Goal: Task Accomplishment & Management: Use online tool/utility

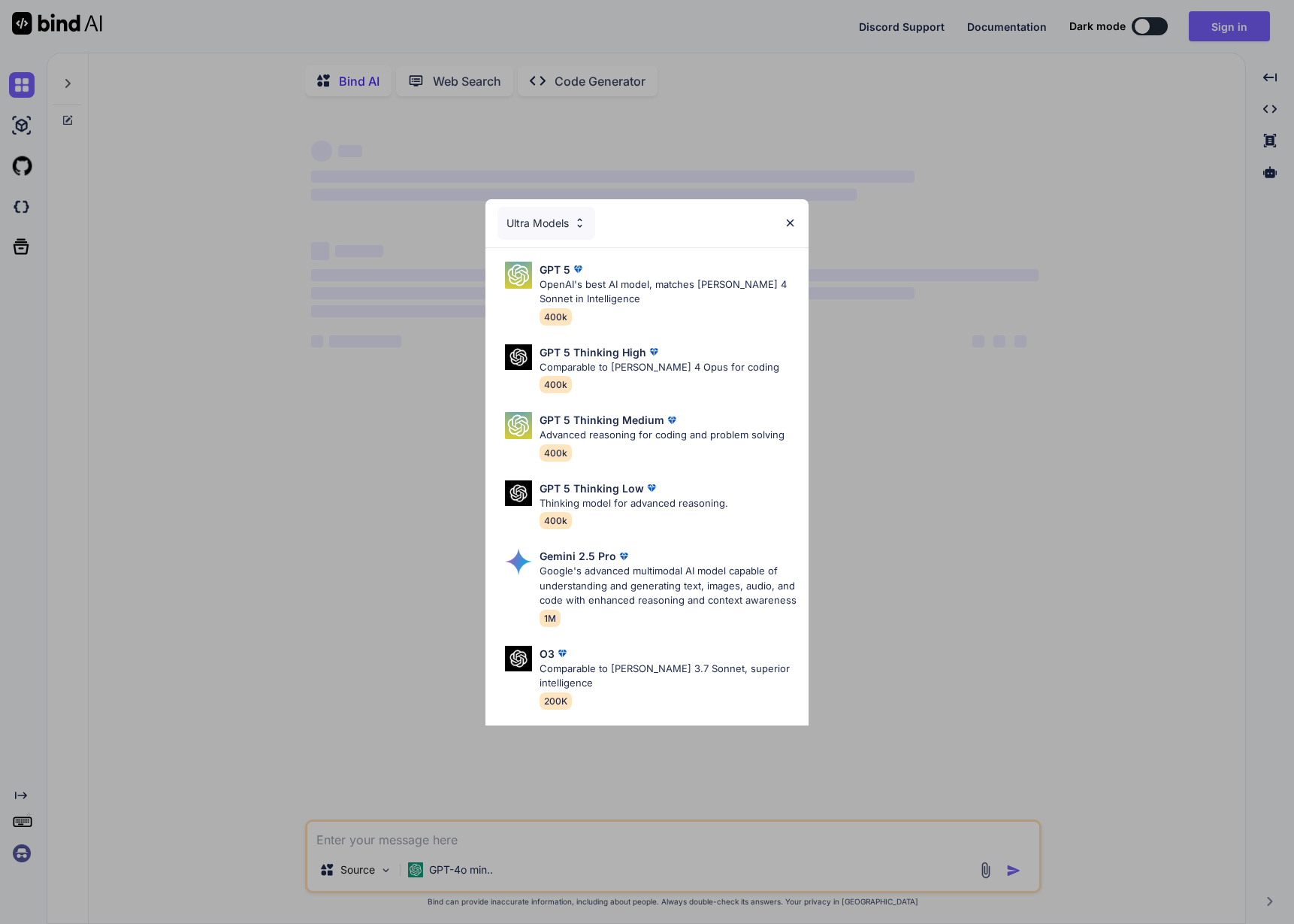
type textarea "x"
click at [788, 228] on img at bounding box center [790, 222] width 13 height 13
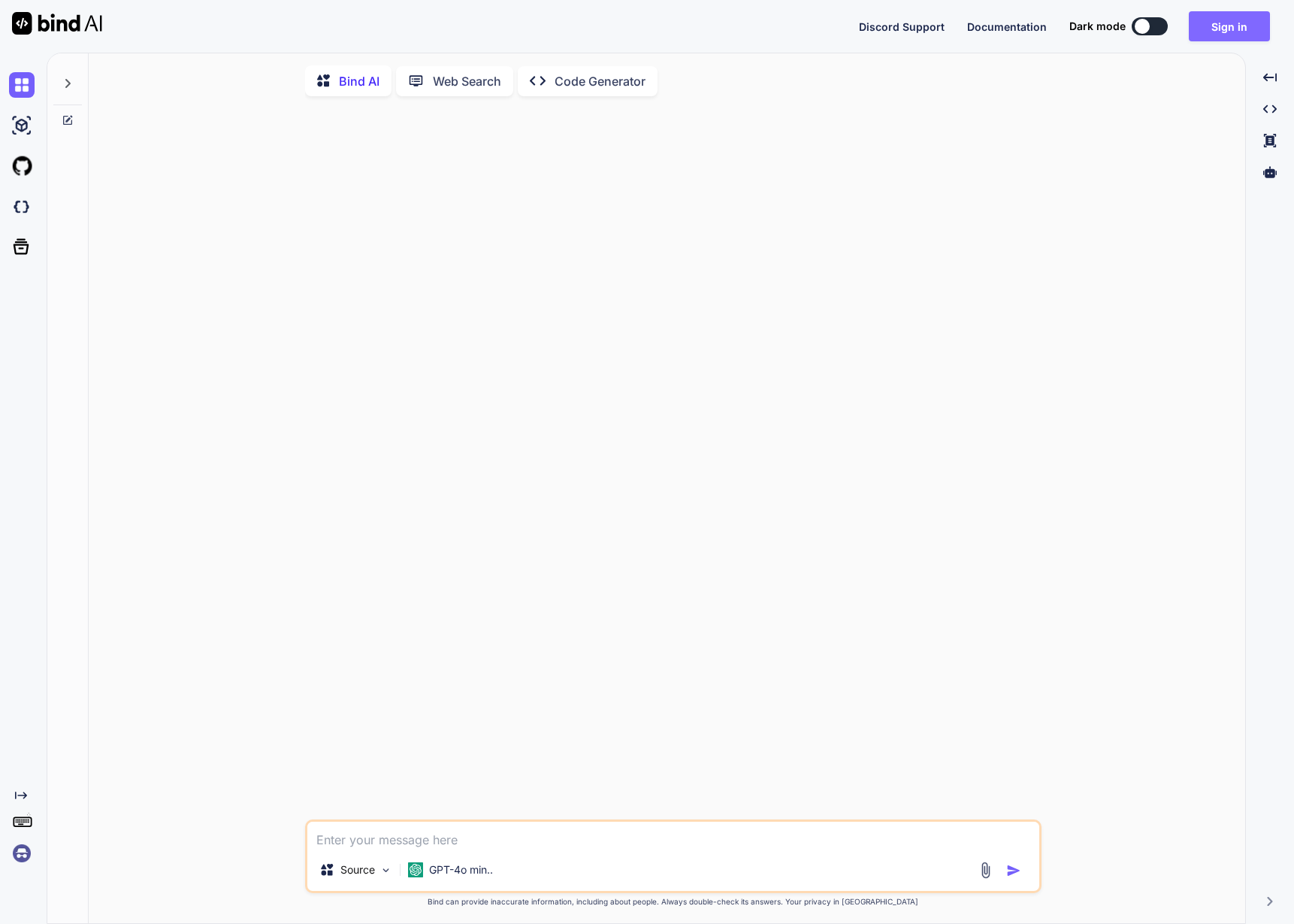
click at [1202, 25] on button "Sign in" at bounding box center [1229, 26] width 81 height 31
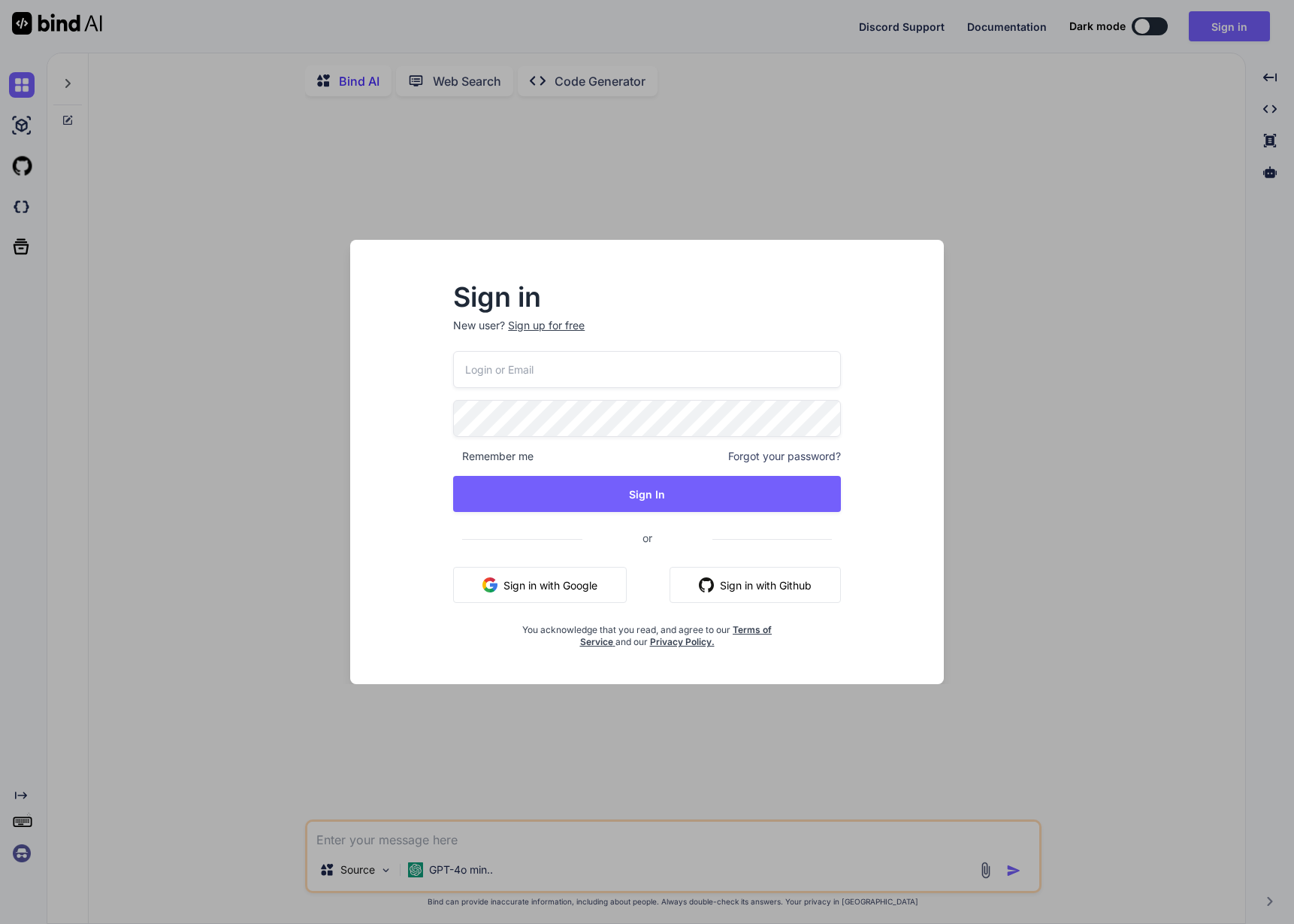
click at [534, 599] on button "Sign in with Google" at bounding box center [540, 585] width 173 height 36
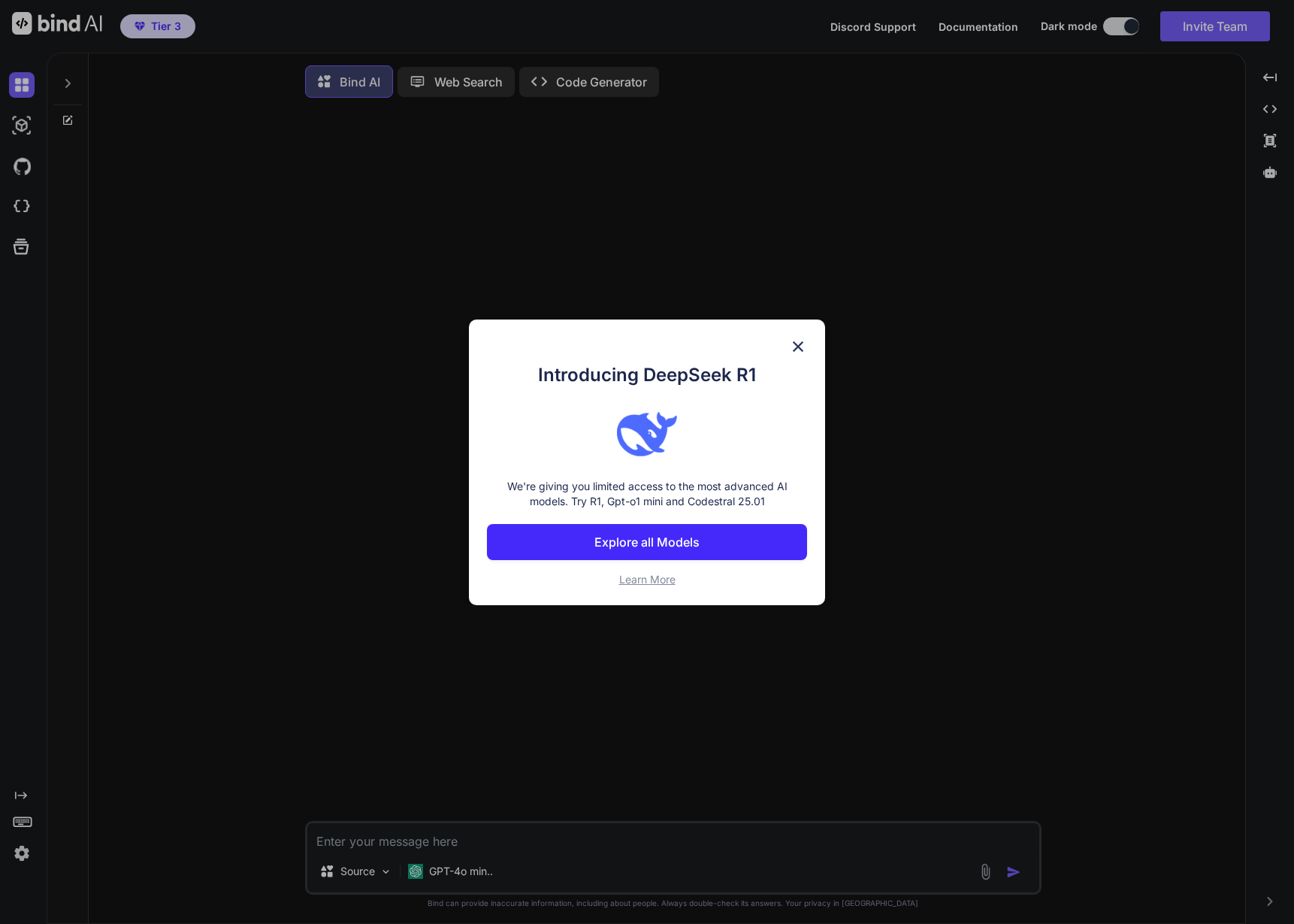
click at [27, 857] on div "Introducing DeepSeek R1 We're giving you limited access to the most advanced AI…" at bounding box center [647, 462] width 1294 height 924
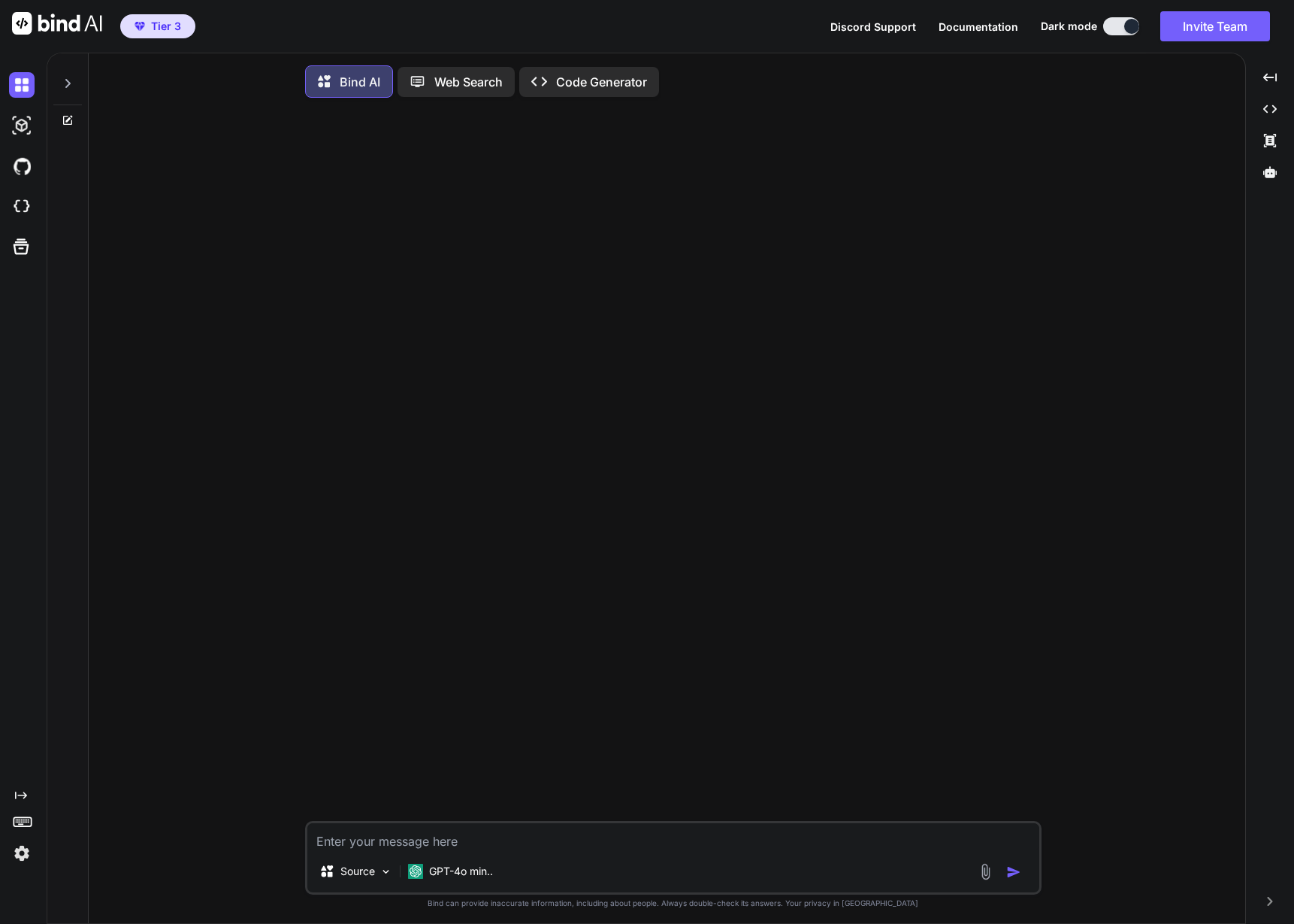
click at [27, 857] on img at bounding box center [22, 853] width 26 height 26
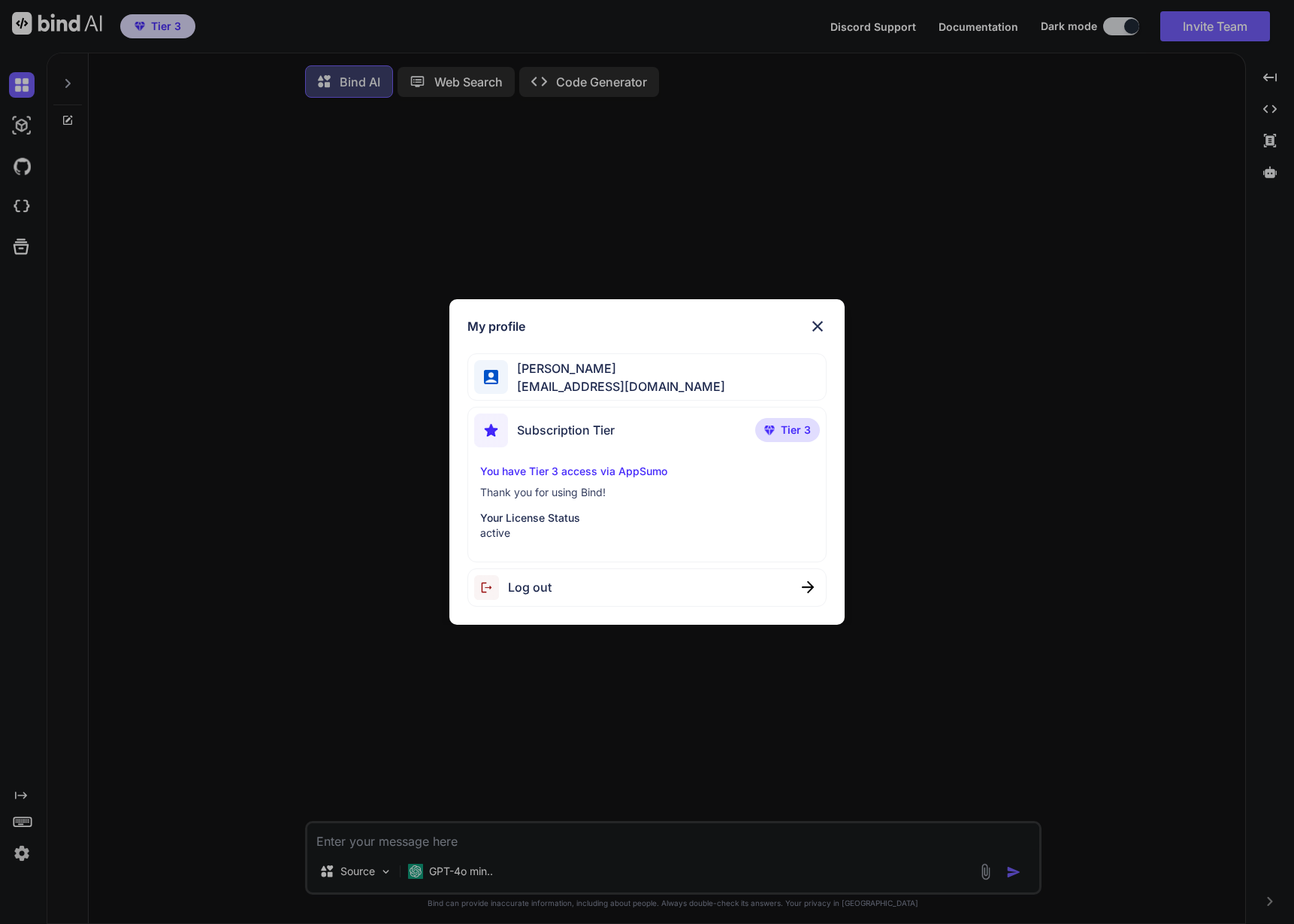
click at [825, 326] on img at bounding box center [818, 326] width 18 height 18
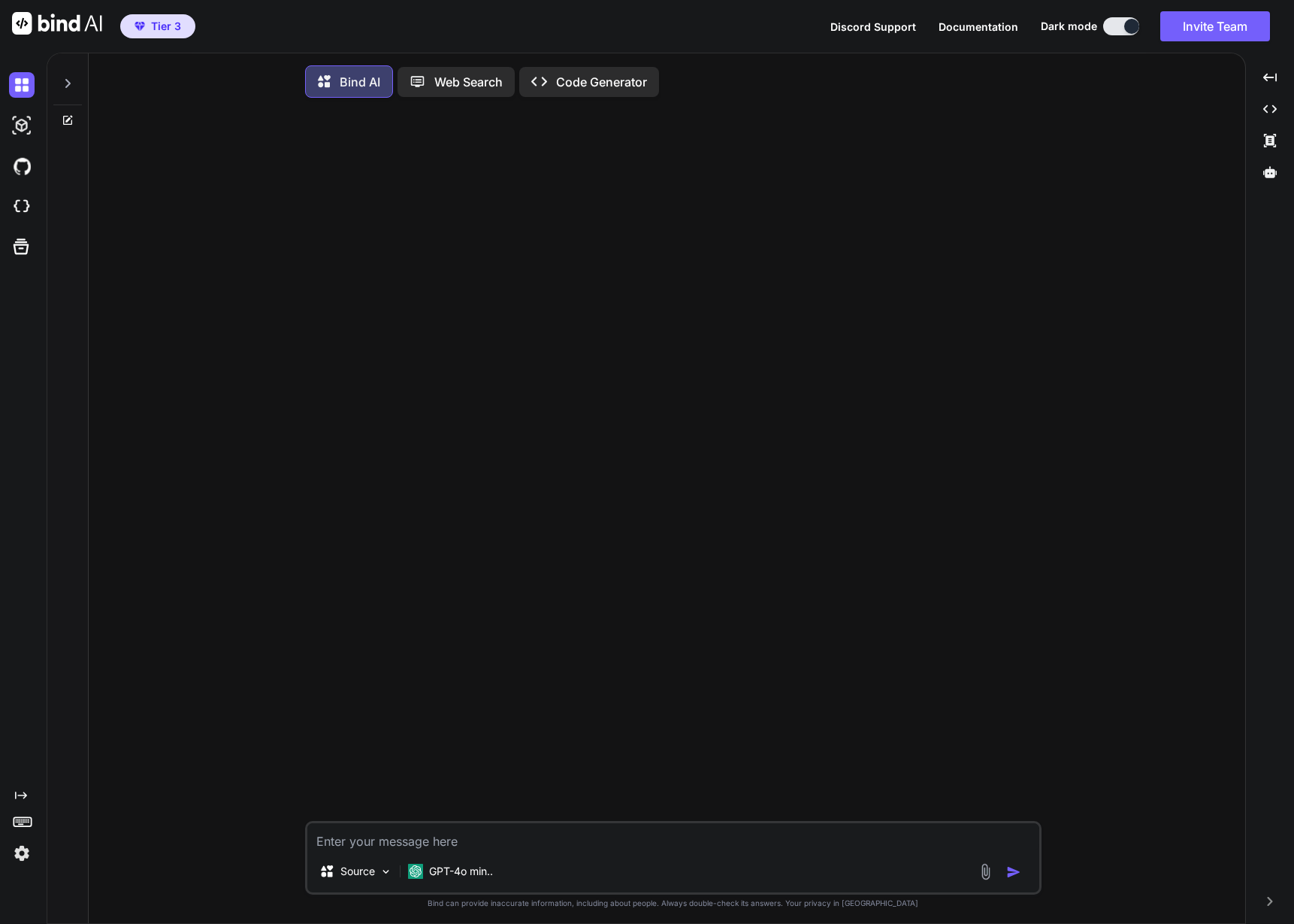
click at [21, 139] on div at bounding box center [25, 125] width 31 height 40
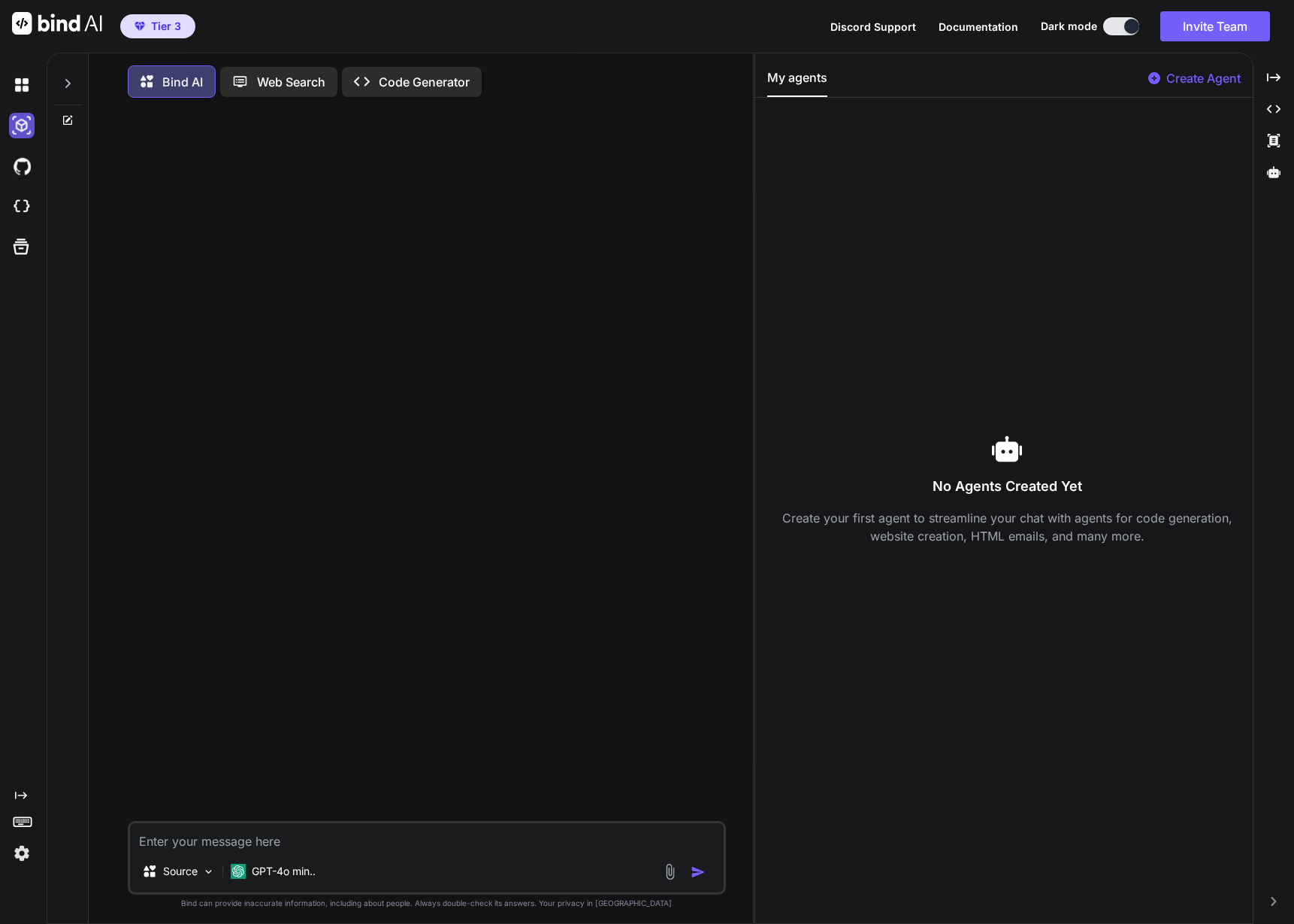
click at [21, 134] on img at bounding box center [22, 126] width 26 height 26
click at [25, 88] on img at bounding box center [22, 85] width 26 height 26
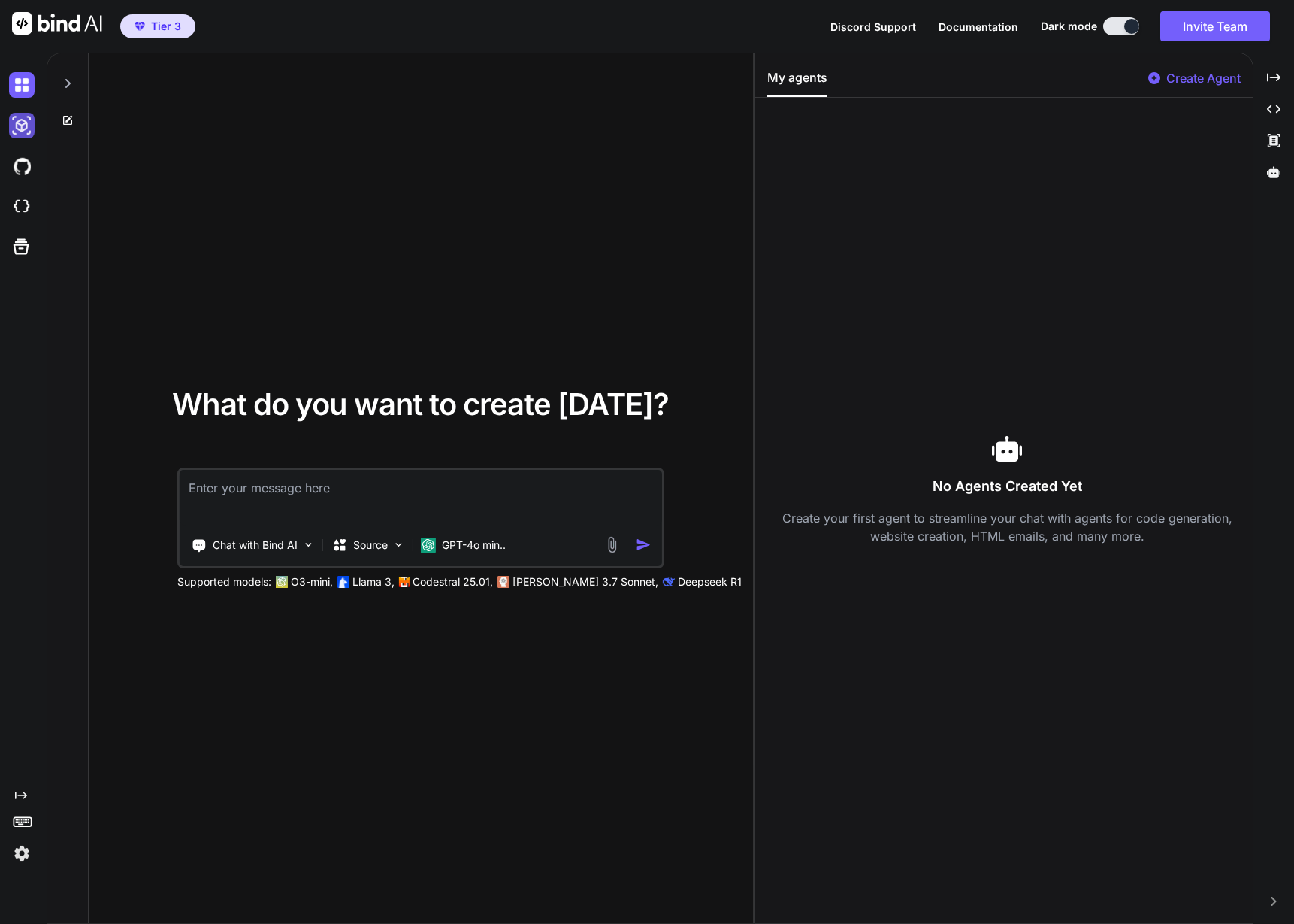
click at [31, 128] on img at bounding box center [22, 126] width 26 height 26
click at [23, 167] on img at bounding box center [22, 166] width 26 height 26
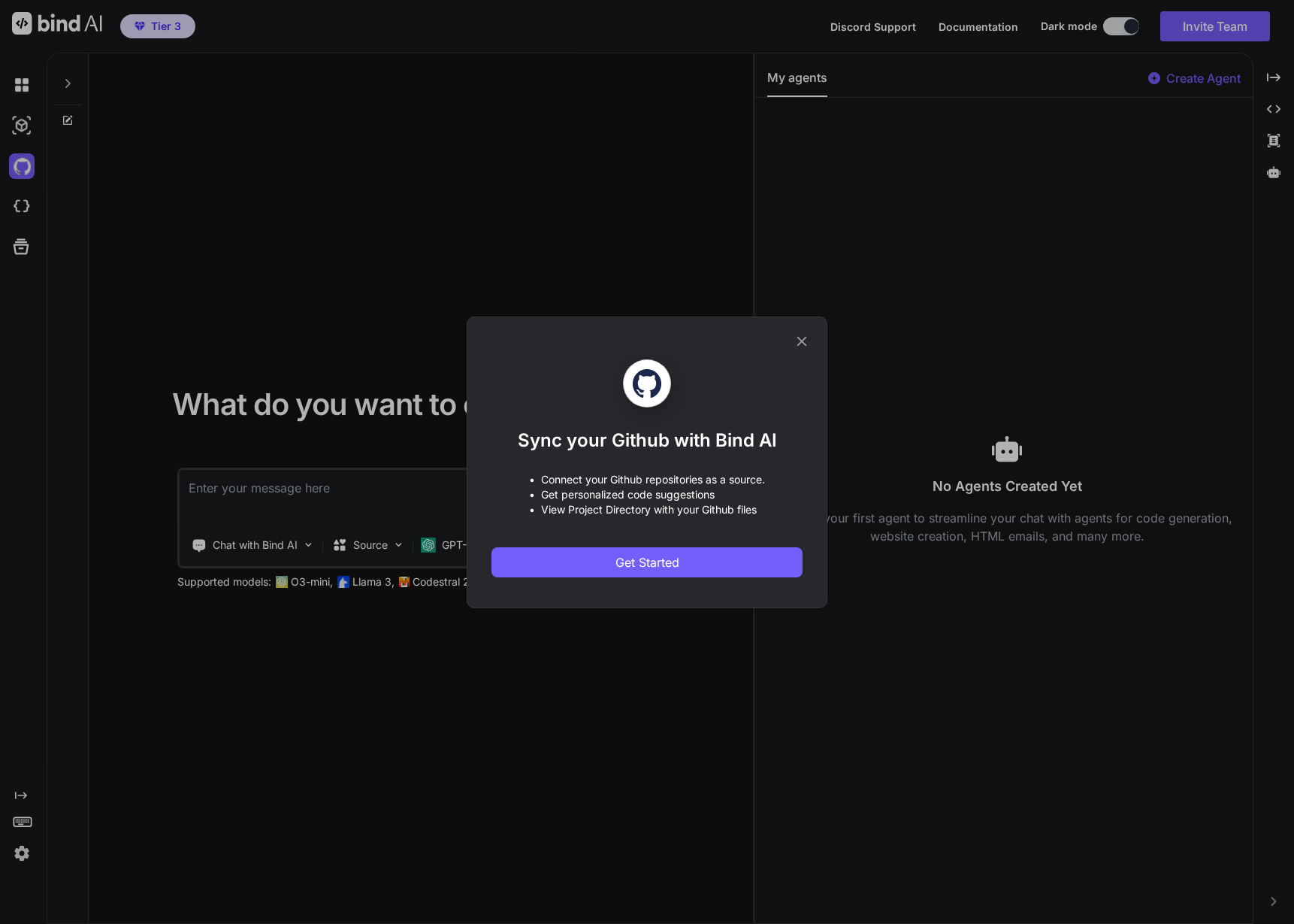
click at [812, 337] on div "Sync your Github with Bind AI • Connect your Github repositories as a source. •…" at bounding box center [647, 462] width 361 height 291
click at [795, 342] on icon at bounding box center [802, 340] width 17 height 17
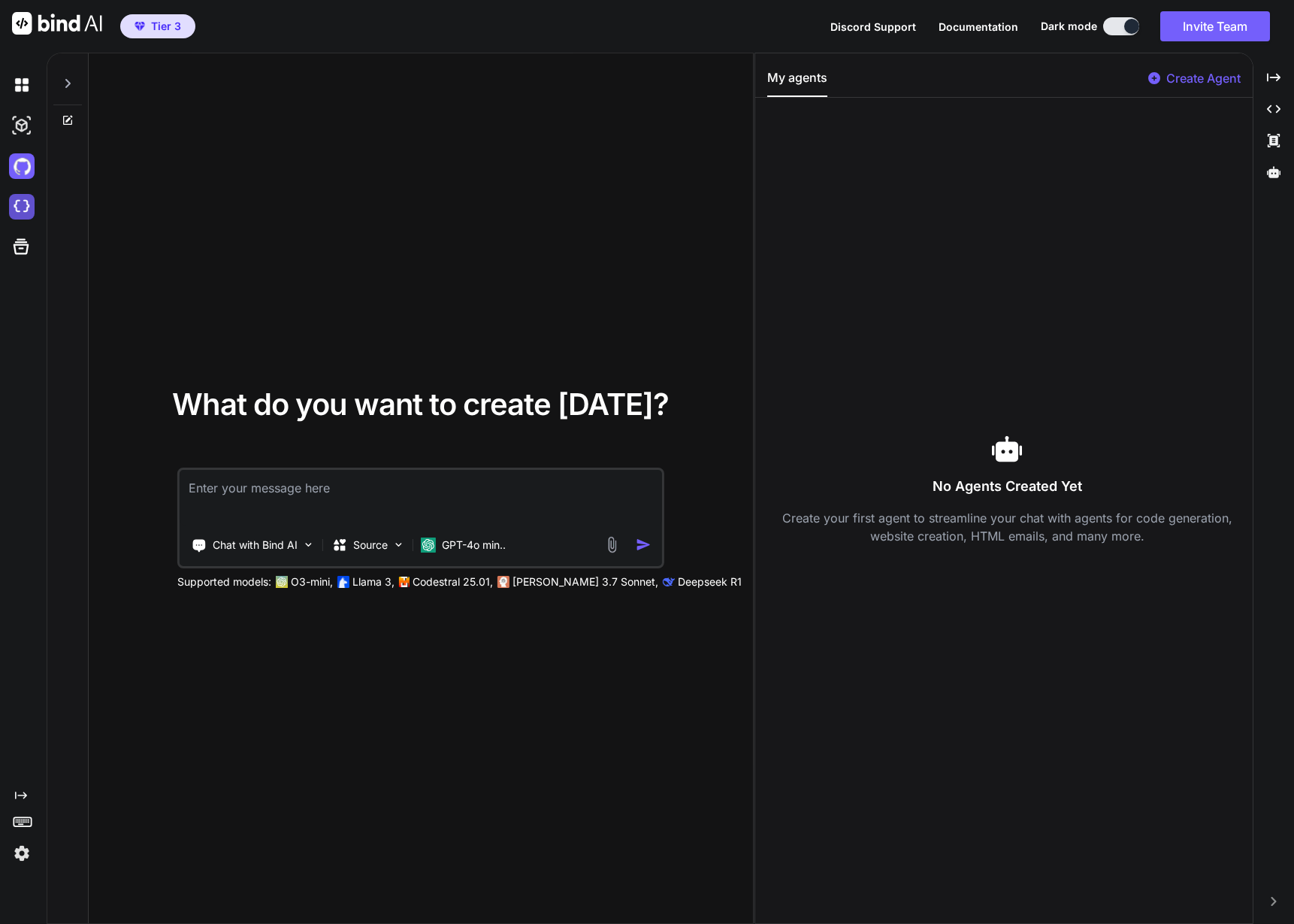
click at [30, 214] on img at bounding box center [22, 207] width 26 height 26
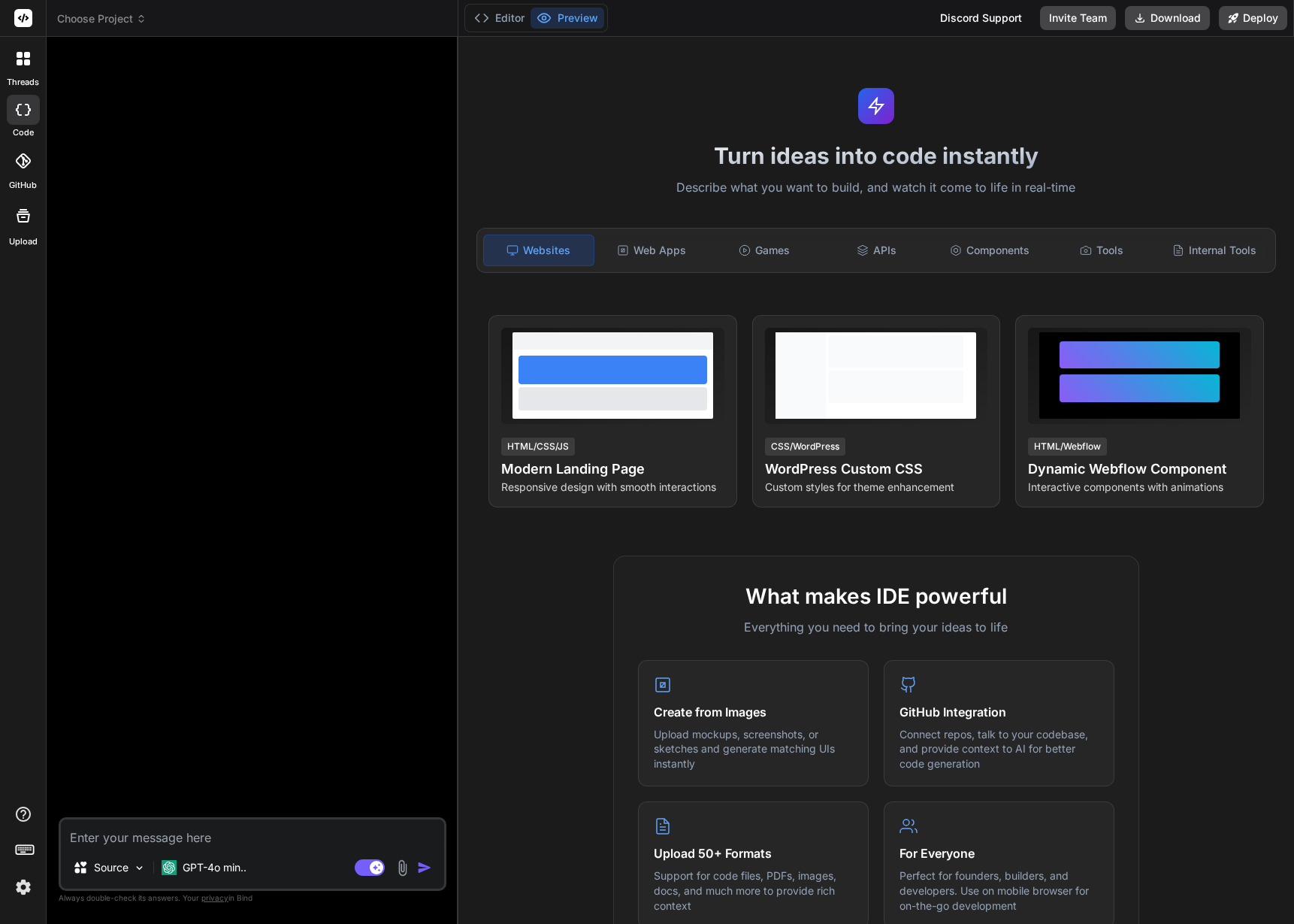
click at [24, 69] on div at bounding box center [24, 59] width 31 height 31
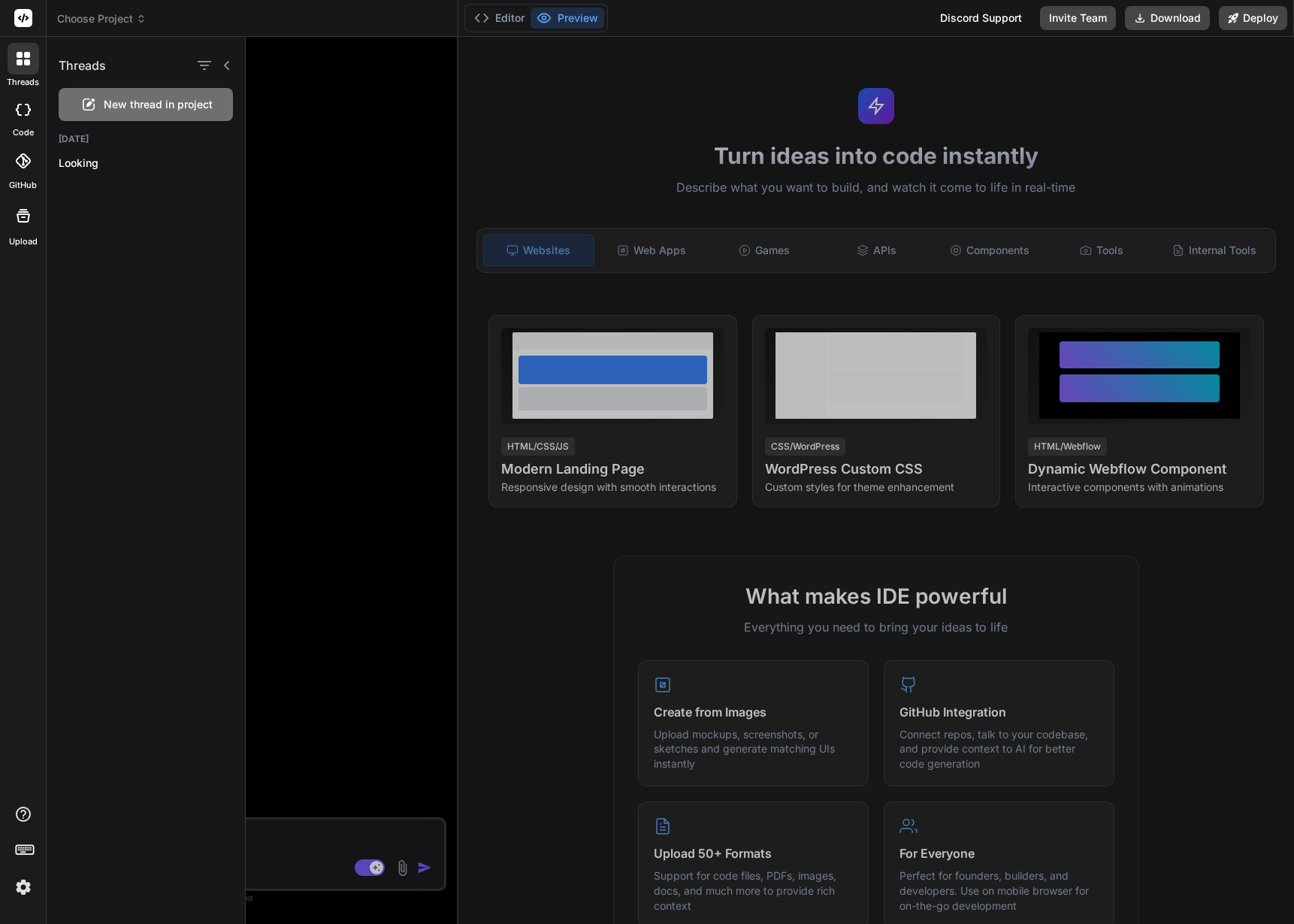
click at [26, 22] on rect at bounding box center [24, 18] width 18 height 18
click at [27, 15] on rect at bounding box center [24, 18] width 18 height 18
click at [29, 100] on div at bounding box center [24, 109] width 33 height 31
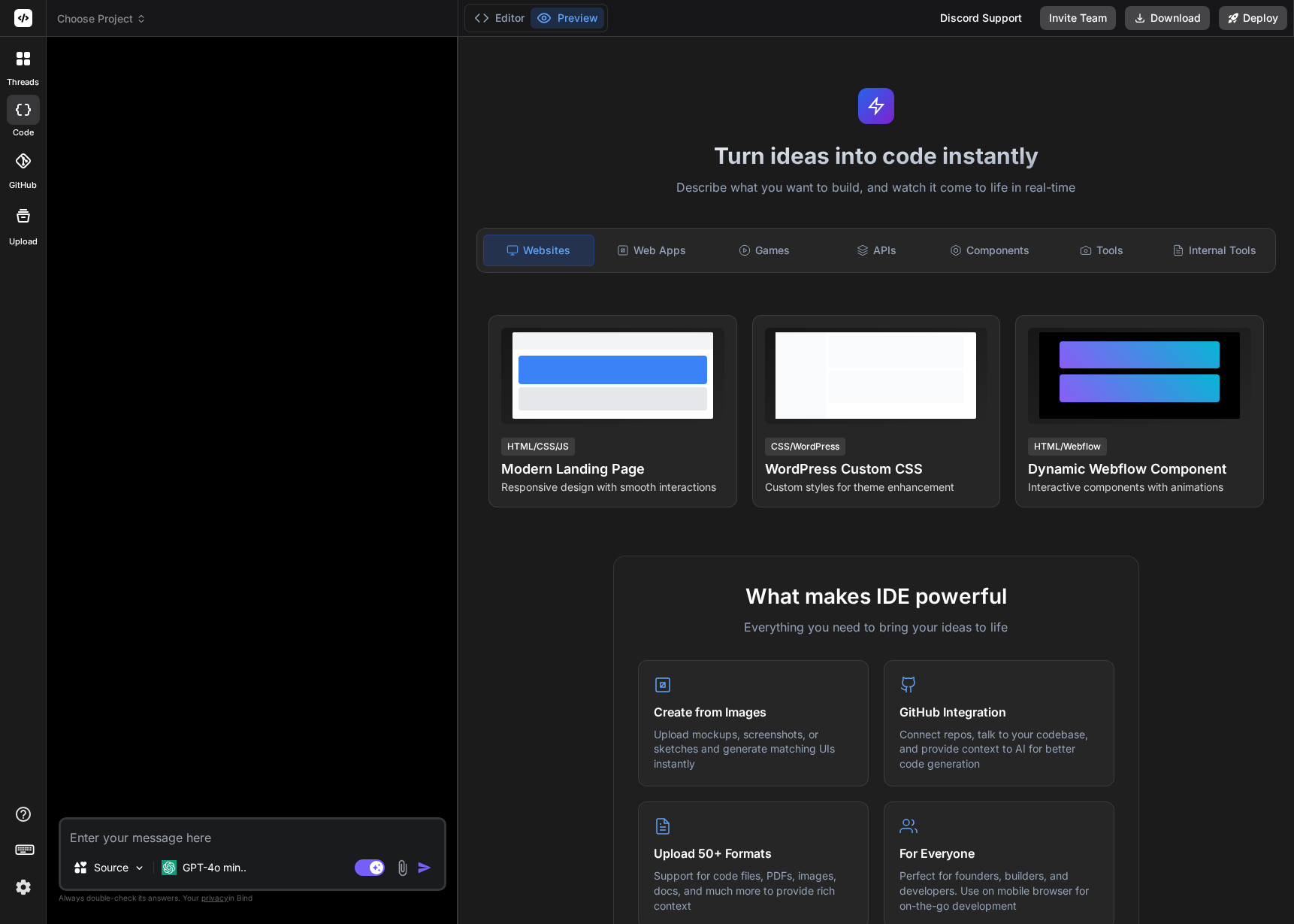
click at [29, 100] on div at bounding box center [24, 109] width 33 height 31
type textarea "x"
click at [29, 155] on icon at bounding box center [23, 160] width 15 height 15
